Goal: Task Accomplishment & Management: Complete application form

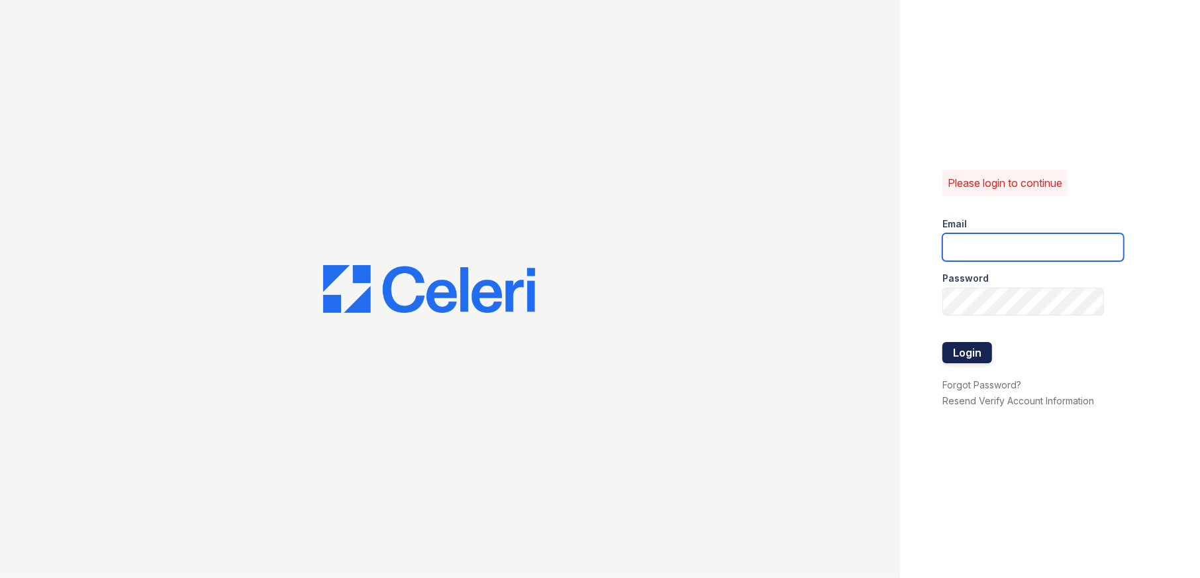
type input "[EMAIL_ADDRESS][DOMAIN_NAME]"
click at [981, 350] on button "Login" at bounding box center [968, 352] width 50 height 21
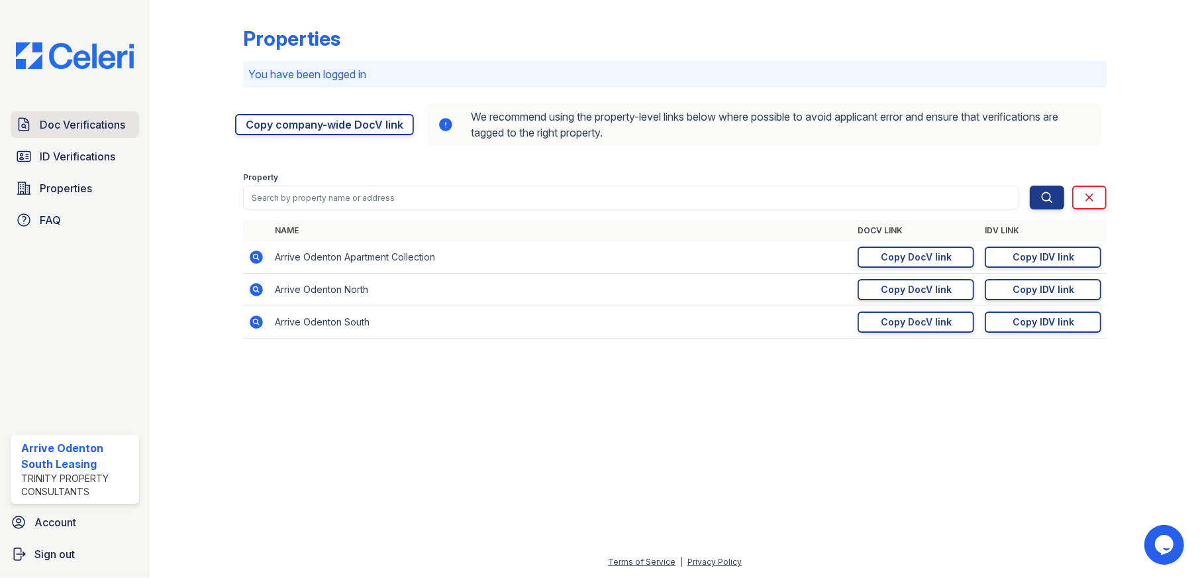
click at [72, 125] on span "Doc Verifications" at bounding box center [82, 125] width 85 height 16
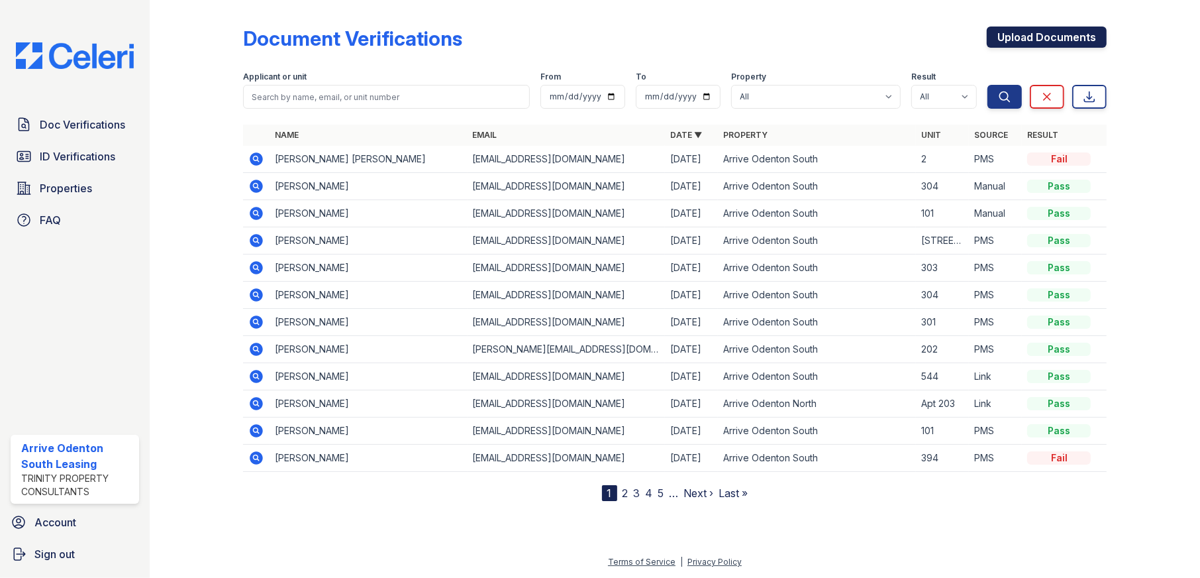
drag, startPoint x: 1047, startPoint y: 32, endPoint x: 1019, endPoint y: 37, distance: 28.9
click at [1047, 32] on link "Upload Documents" at bounding box center [1047, 36] width 120 height 21
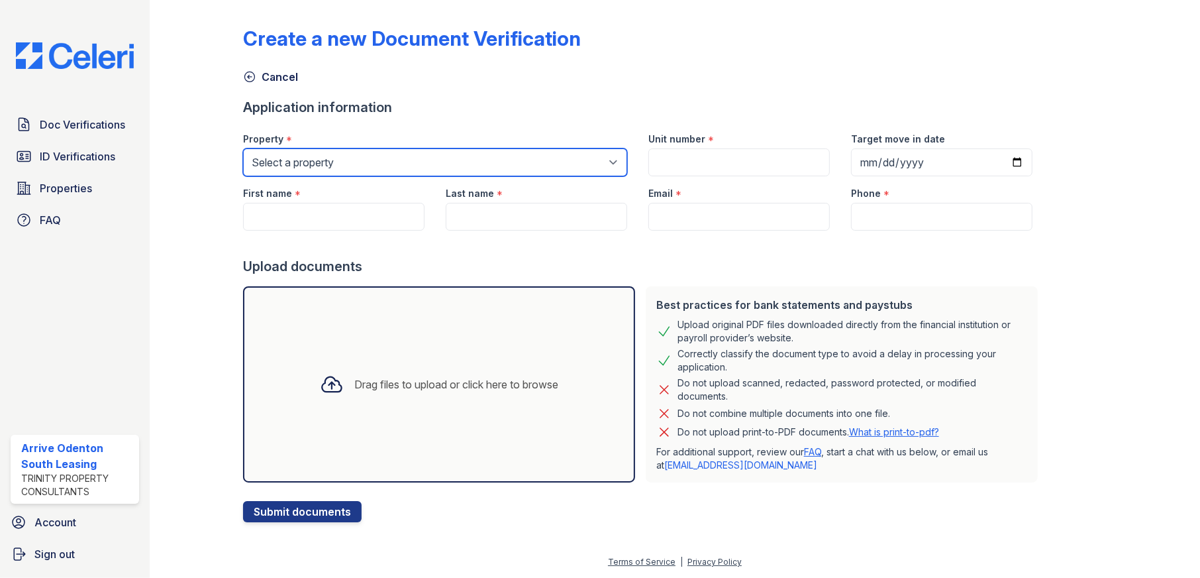
drag, startPoint x: 453, startPoint y: 154, endPoint x: 457, endPoint y: 175, distance: 21.6
click at [453, 154] on select "Select a property Arrive Odenton Apartment Collection Arrive Odenton North Arri…" at bounding box center [435, 162] width 384 height 28
select select "1816"
click at [243, 148] on select "Select a property Arrive Odenton Apartment Collection Arrive Odenton North Arri…" at bounding box center [435, 162] width 384 height 28
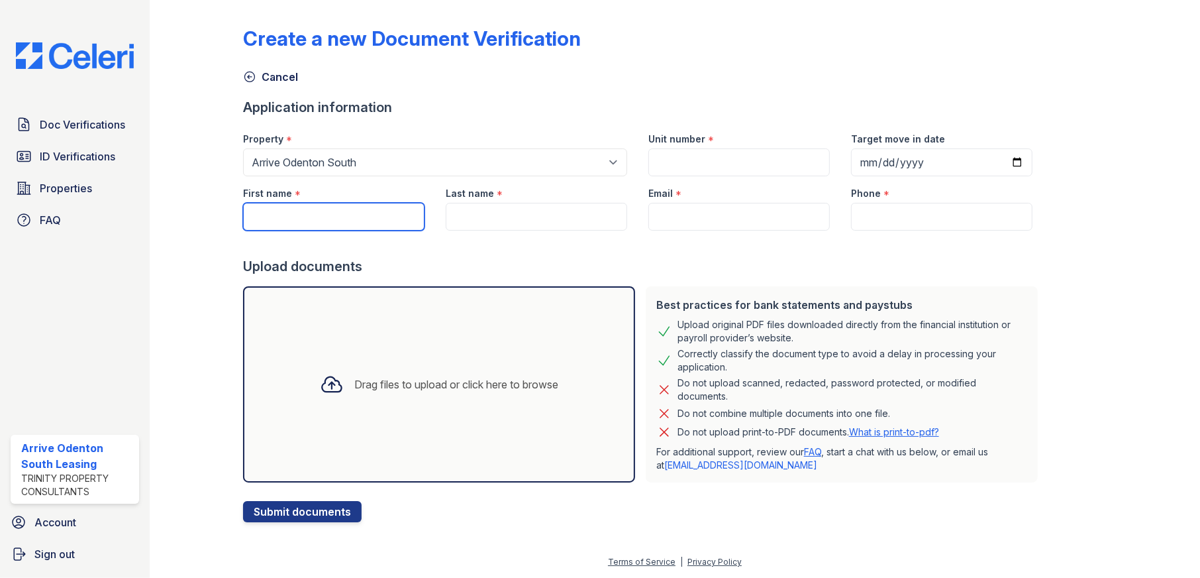
click at [326, 215] on input "First name" at bounding box center [334, 217] width 182 height 28
type input "Kenneth"
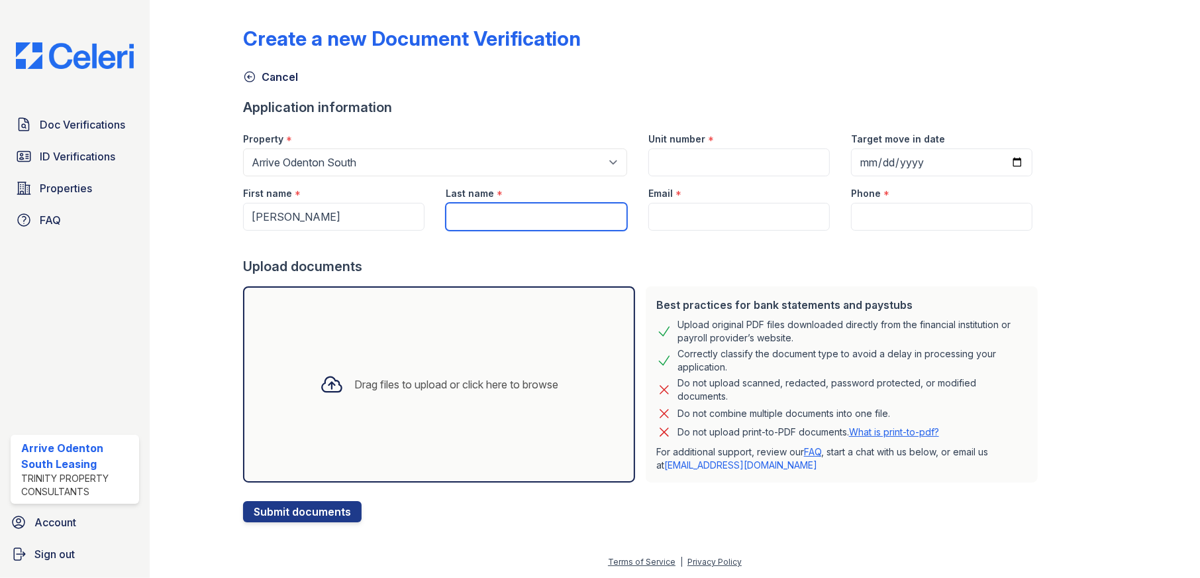
click at [509, 219] on input "Last name" at bounding box center [537, 217] width 182 height 28
type input "Moulden"
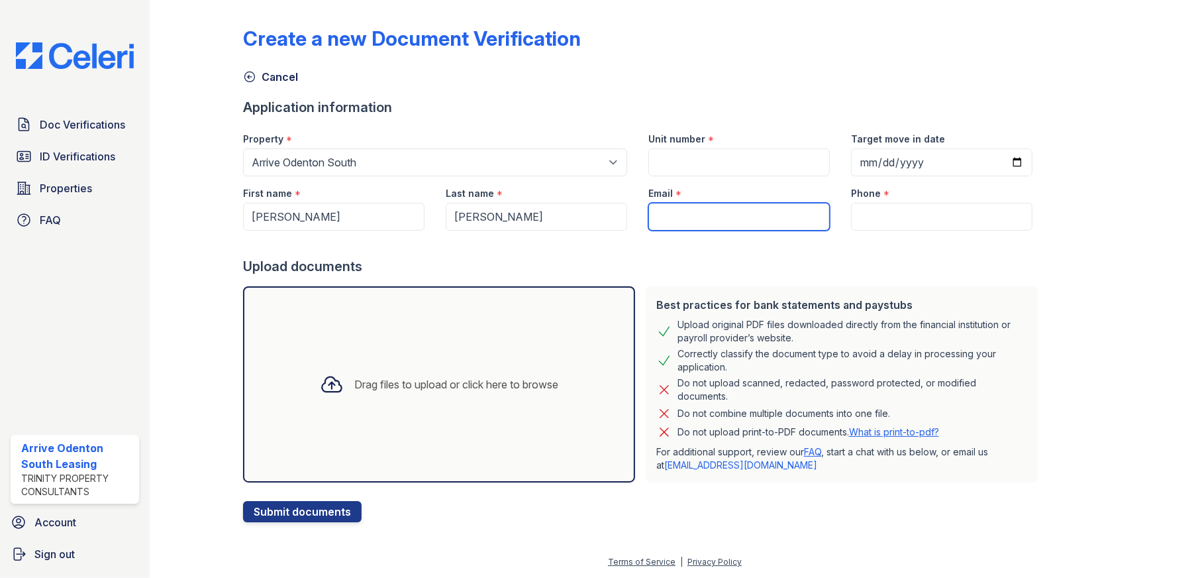
click at [698, 215] on input "Email" at bounding box center [740, 217] width 182 height 28
type input "kennethmoulden462@gmail.com"
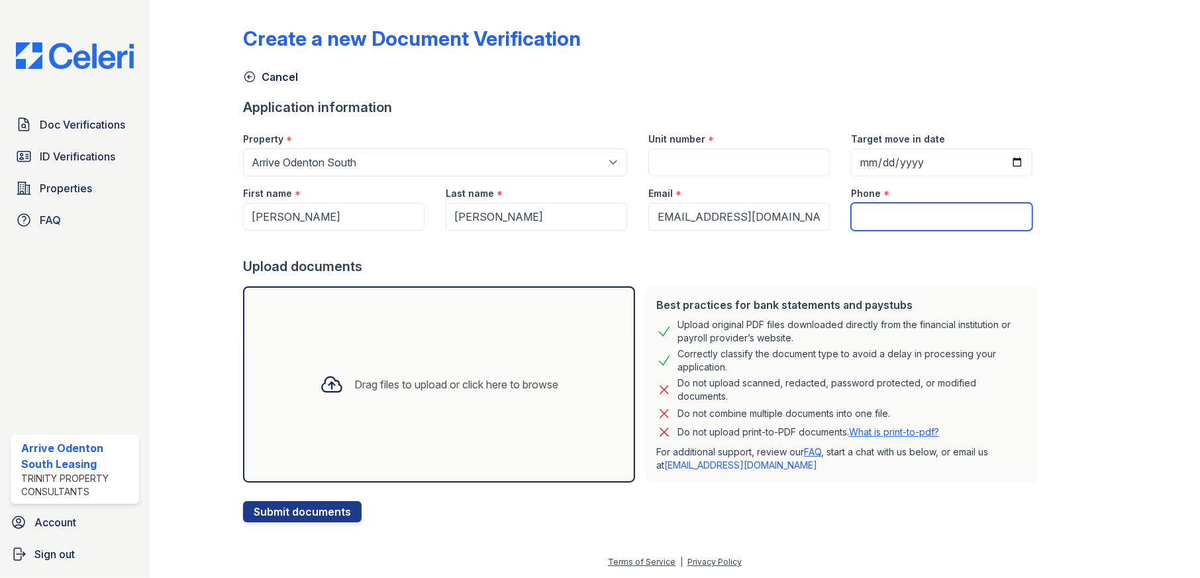
click at [877, 219] on input "Phone" at bounding box center [942, 217] width 182 height 28
type input "4436796883"
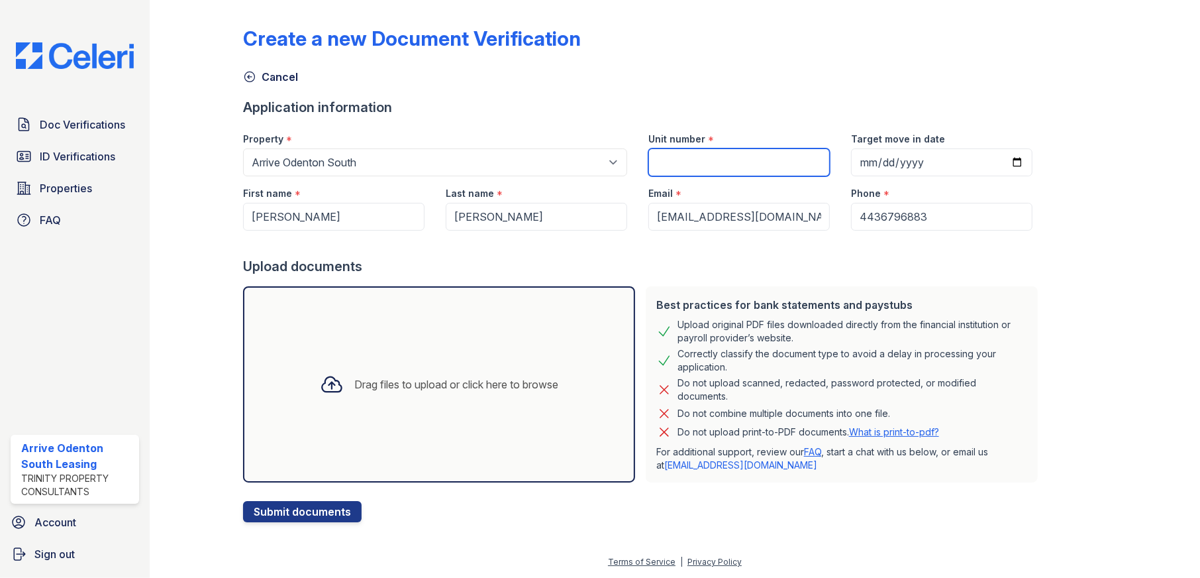
click at [696, 160] on input "Unit number" at bounding box center [740, 162] width 182 height 28
type input "201"
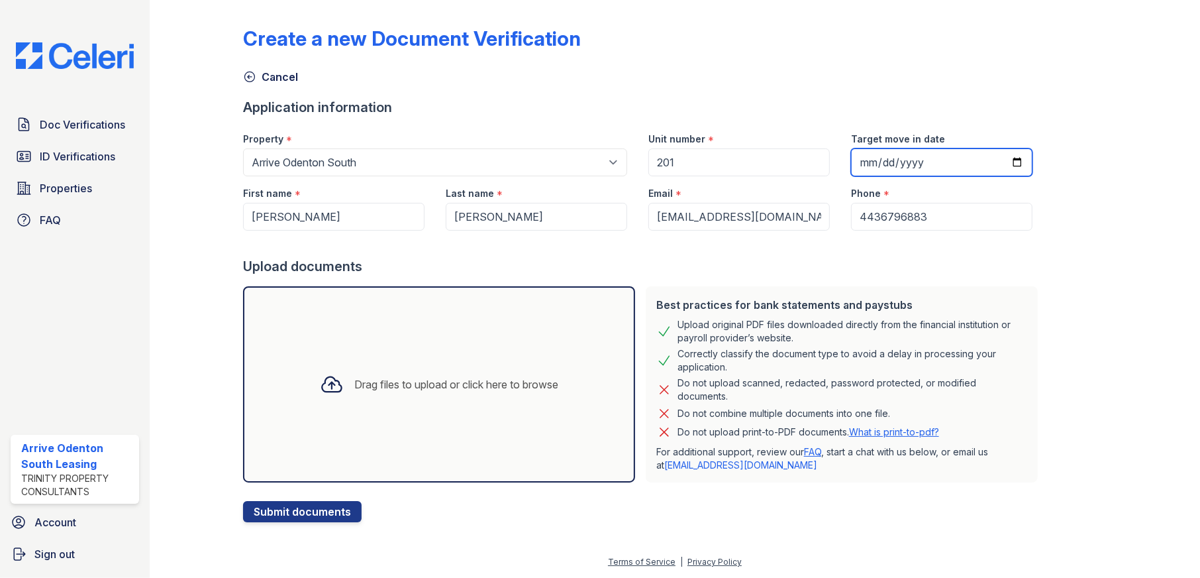
click at [994, 160] on input "Target move in date" at bounding box center [942, 162] width 182 height 28
type input "2025-10-10"
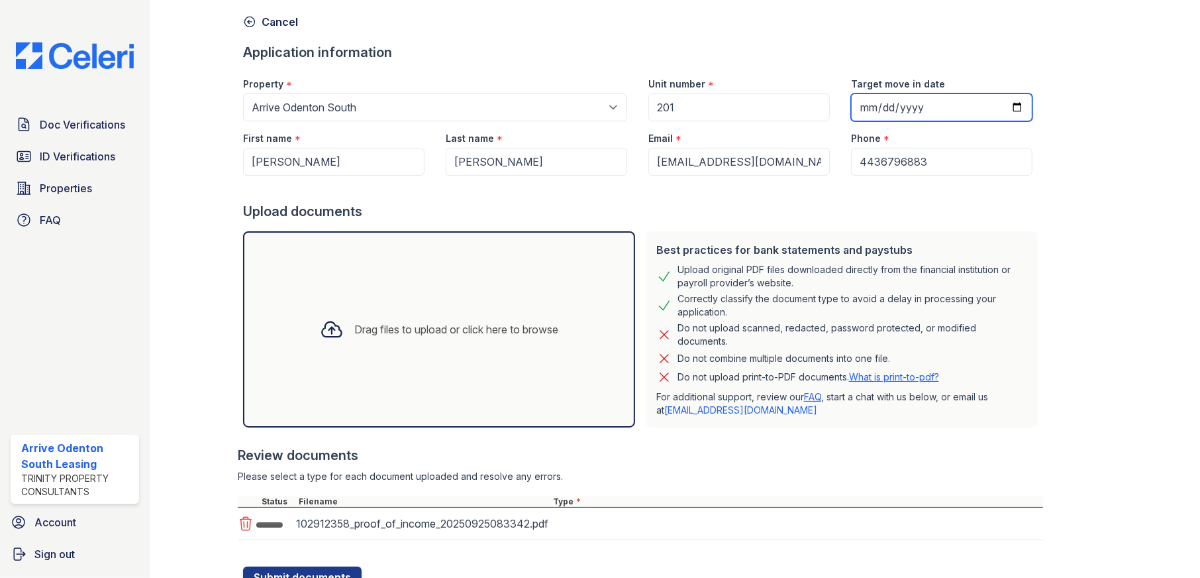
scroll to position [110, 0]
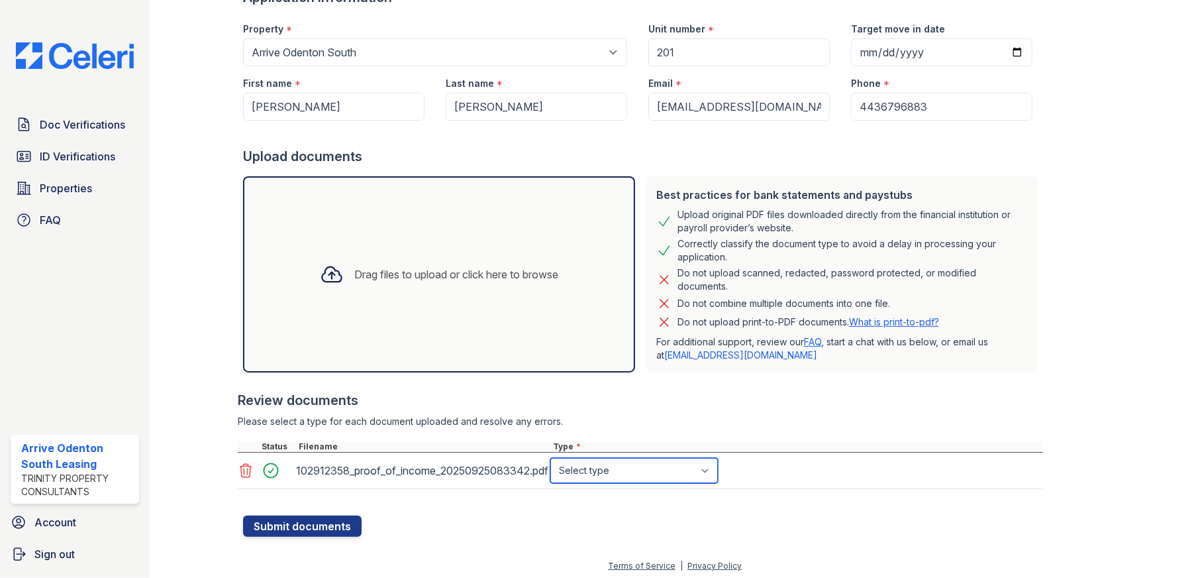
click at [611, 473] on select "Select type Paystub Bank Statement Offer Letter Tax Documents Benefit Award Let…" at bounding box center [635, 470] width 168 height 25
select select "paystub"
click at [551, 458] on select "Select type Paystub Bank Statement Offer Letter Tax Documents Benefit Award Let…" at bounding box center [635, 470] width 168 height 25
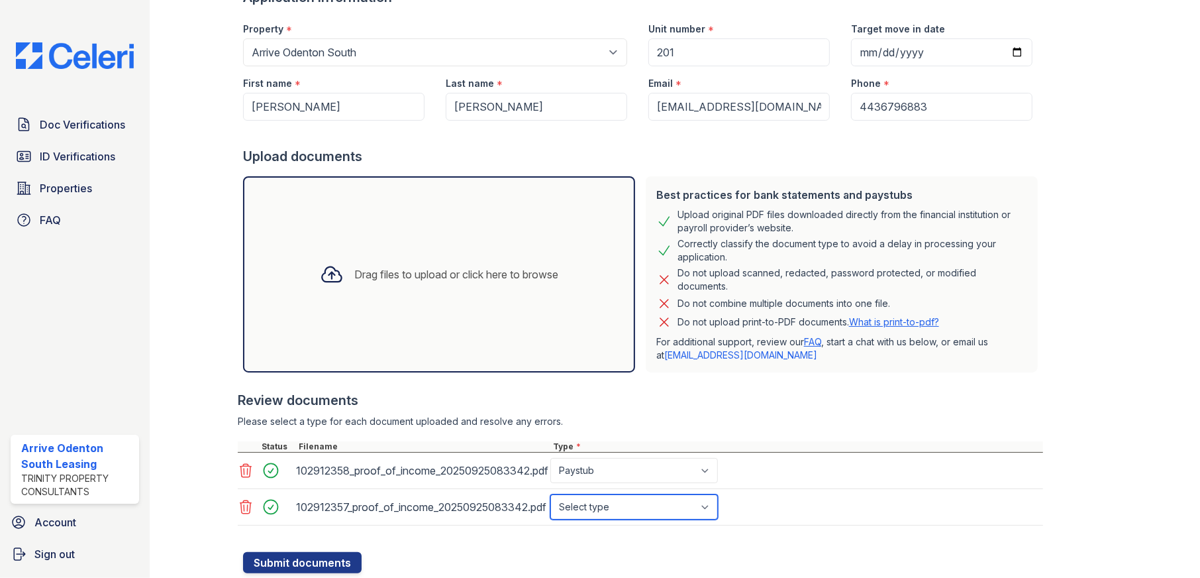
click at [615, 511] on select "Select type Paystub Bank Statement Offer Letter Tax Documents Benefit Award Let…" at bounding box center [635, 506] width 168 height 25
select select "paystub"
click at [551, 494] on select "Select type Paystub Bank Statement Offer Letter Tax Documents Benefit Award Let…" at bounding box center [635, 506] width 168 height 25
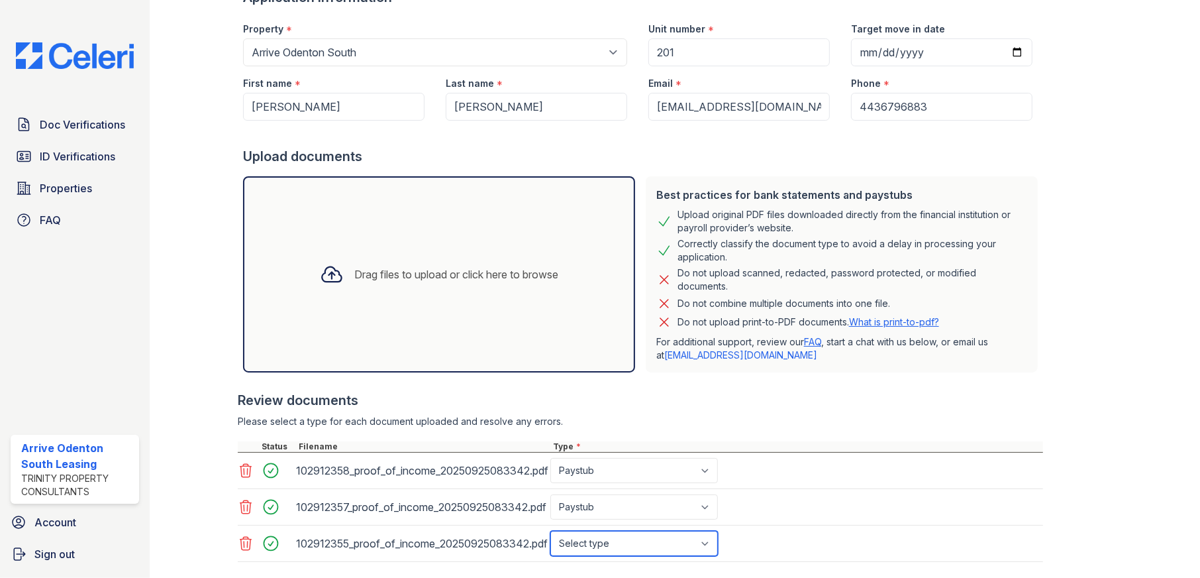
click at [629, 543] on select "Select type Paystub Bank Statement Offer Letter Tax Documents Benefit Award Let…" at bounding box center [635, 543] width 168 height 25
select select "paystub"
click at [551, 531] on select "Select type Paystub Bank Statement Offer Letter Tax Documents Benefit Award Let…" at bounding box center [635, 543] width 168 height 25
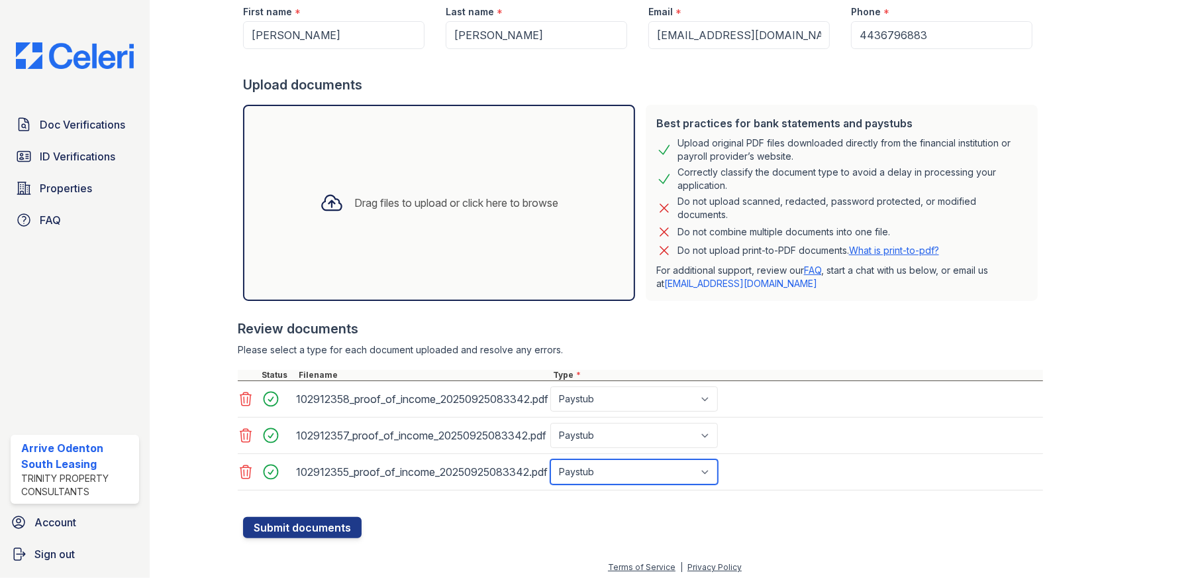
scroll to position [186, 0]
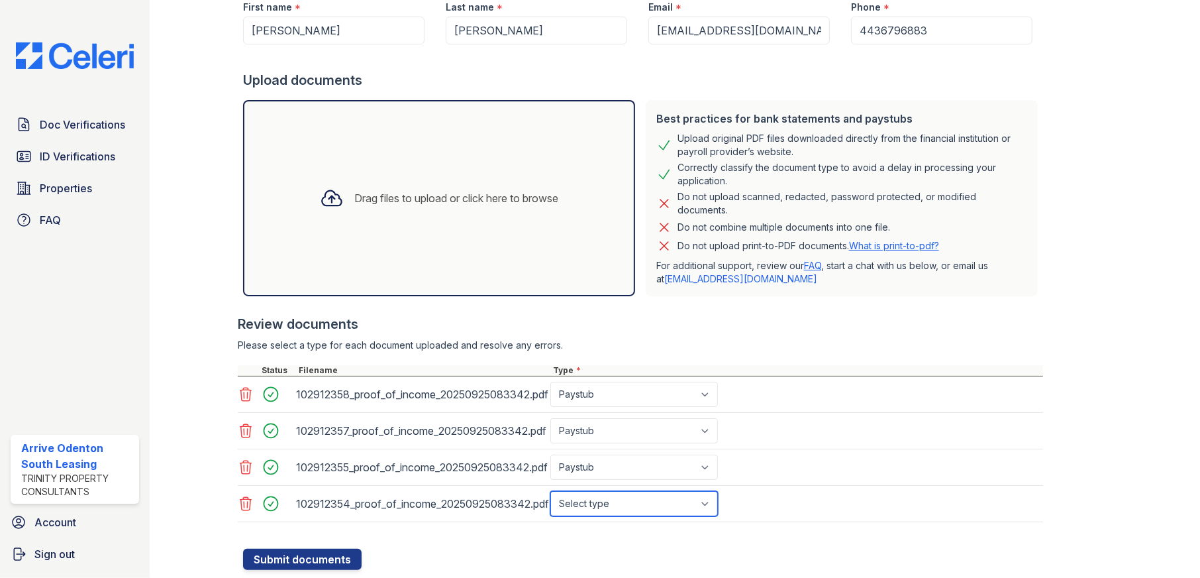
click at [623, 500] on select "Select type Paystub Bank Statement Offer Letter Tax Documents Benefit Award Let…" at bounding box center [635, 503] width 168 height 25
select select "paystub"
click at [551, 491] on select "Select type Paystub Bank Statement Offer Letter Tax Documents Benefit Award Let…" at bounding box center [635, 503] width 168 height 25
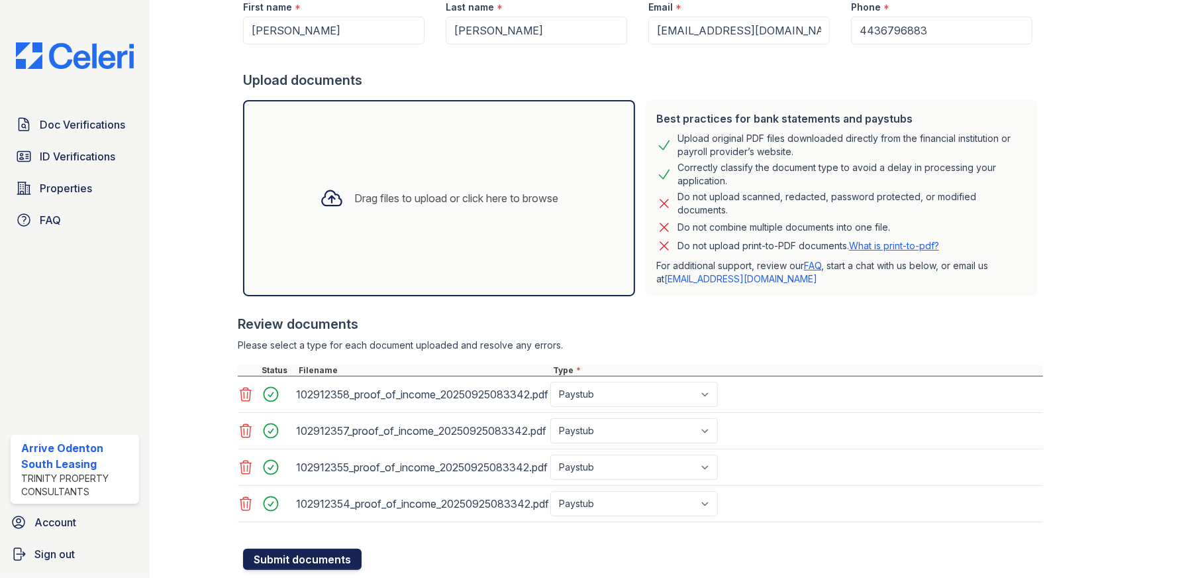
click at [319, 556] on button "Submit documents" at bounding box center [302, 559] width 119 height 21
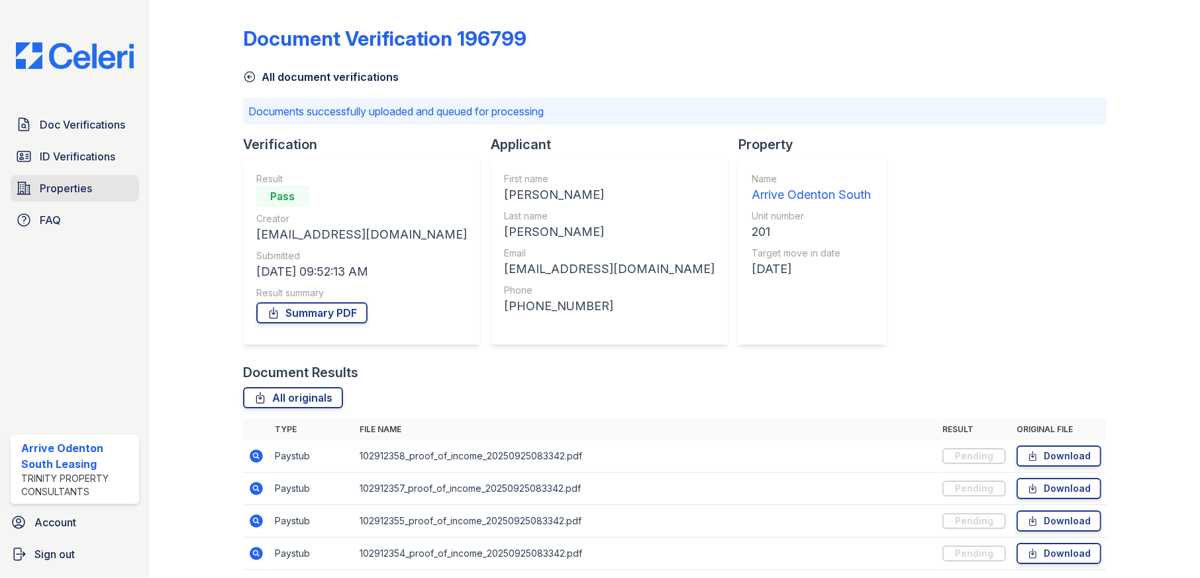
click at [76, 193] on span "Properties" at bounding box center [66, 188] width 52 height 16
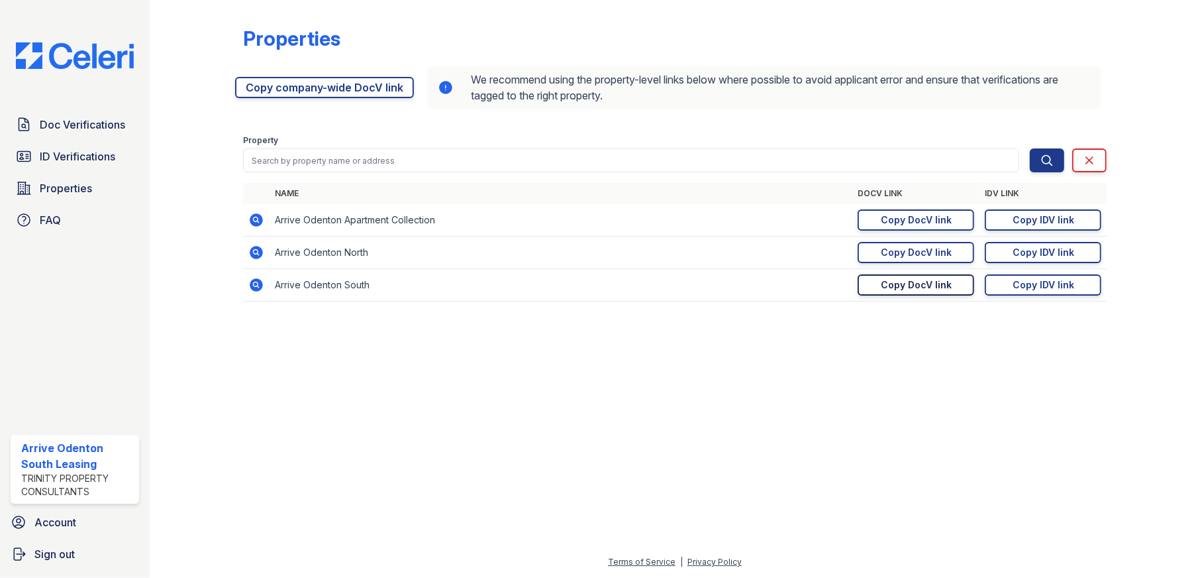
click at [933, 284] on div "Copy DocV link" at bounding box center [916, 284] width 71 height 13
click at [66, 115] on link "Doc Verifications" at bounding box center [75, 124] width 129 height 26
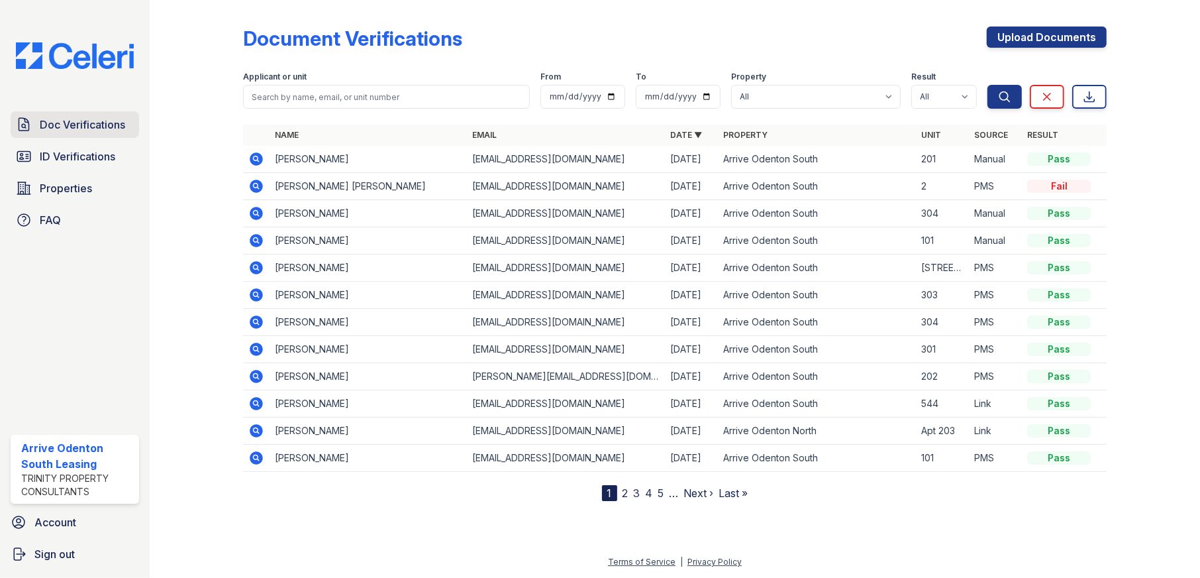
click at [84, 127] on span "Doc Verifications" at bounding box center [82, 125] width 85 height 16
click at [55, 187] on span "Properties" at bounding box center [66, 188] width 52 height 16
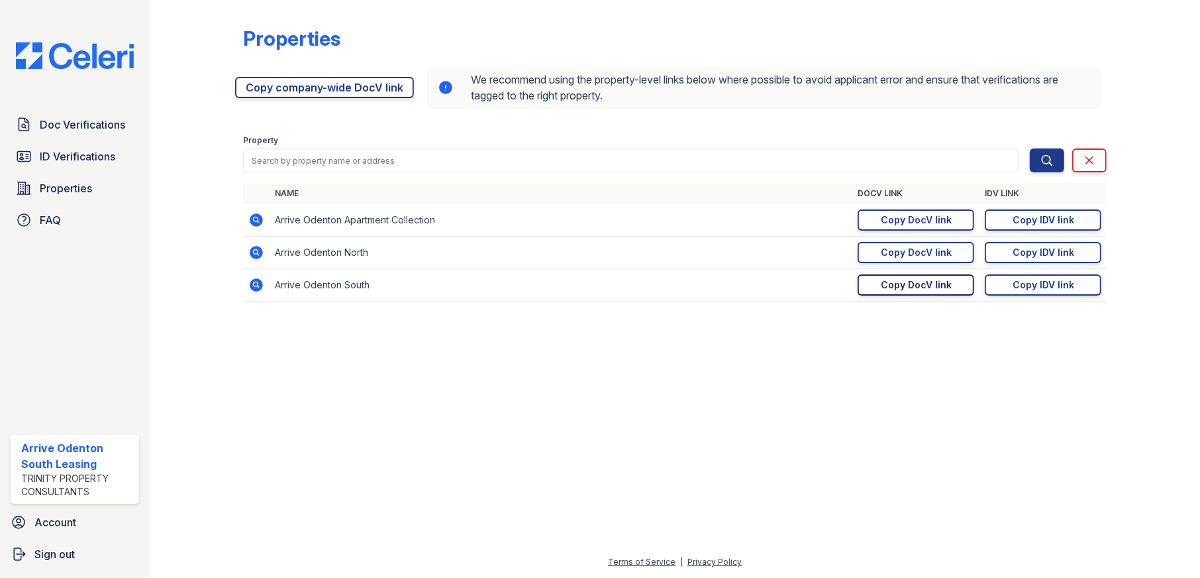
click at [929, 283] on div "Copy DocV link" at bounding box center [916, 284] width 71 height 13
click at [63, 159] on span "ID Verifications" at bounding box center [78, 156] width 76 height 16
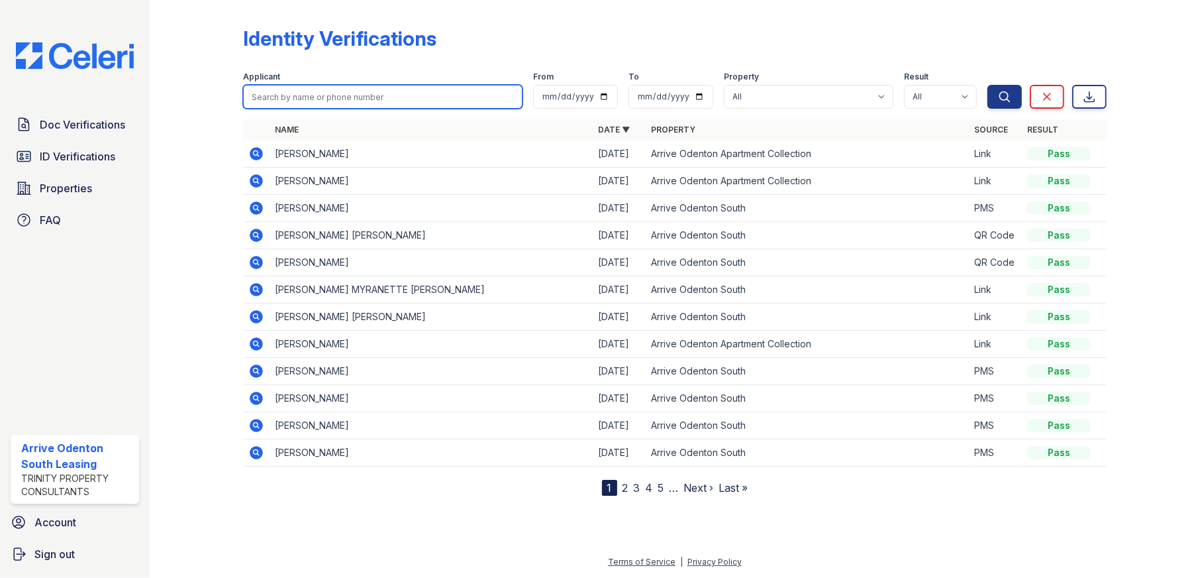
click at [340, 95] on input "search" at bounding box center [383, 97] width 280 height 24
type input "kipp"
click at [988, 85] on button "Search" at bounding box center [1005, 97] width 34 height 24
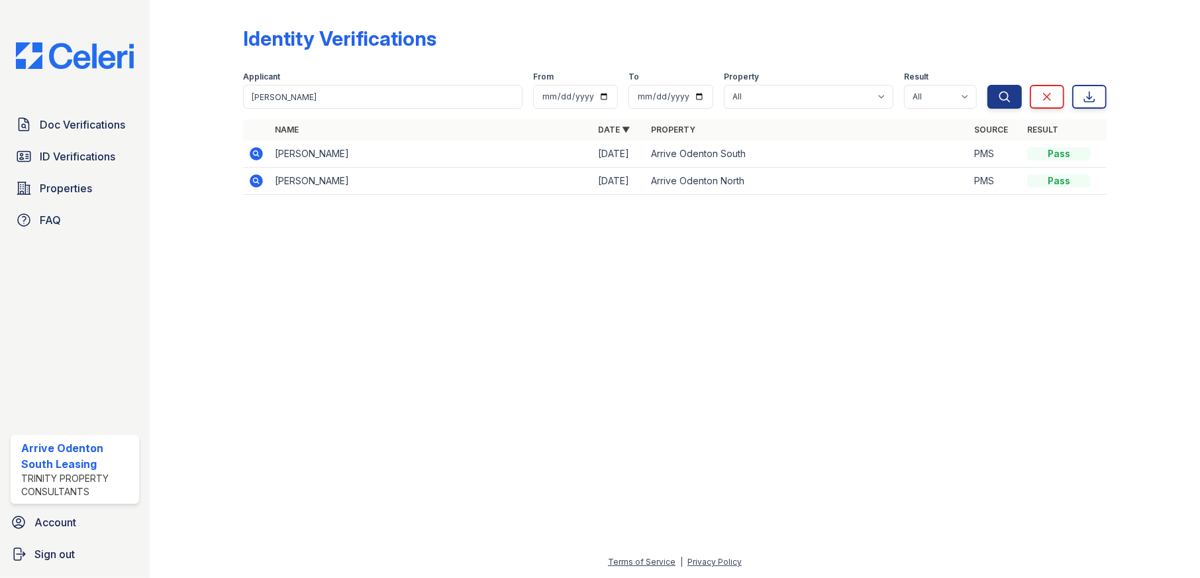
click at [254, 154] on icon at bounding box center [256, 154] width 16 height 16
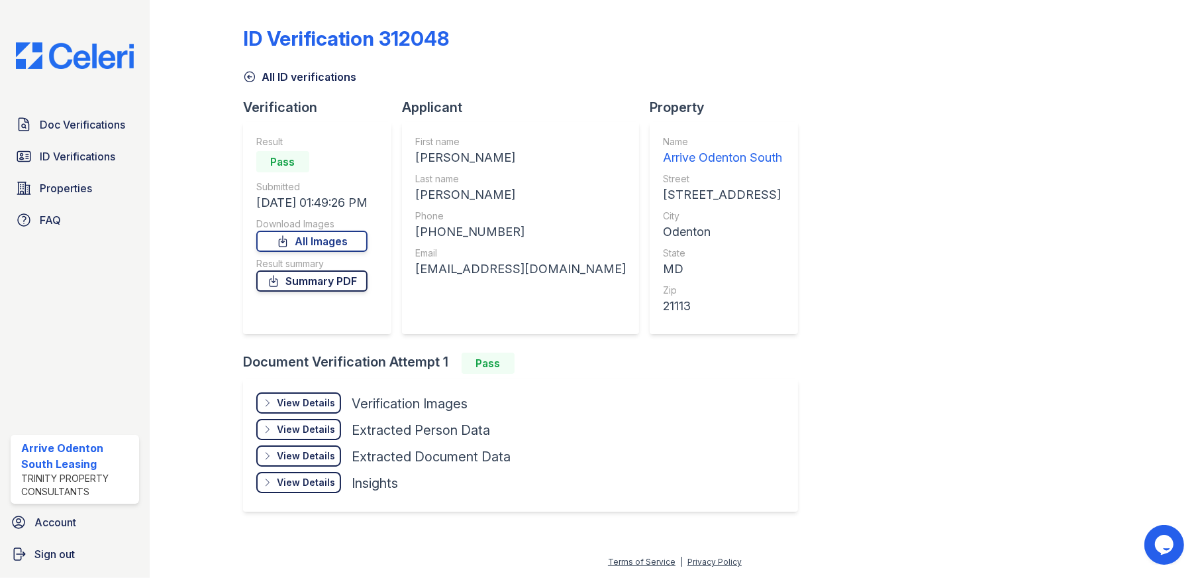
click at [319, 277] on link "Summary PDF" at bounding box center [311, 280] width 111 height 21
